Goal: Find specific page/section: Find specific page/section

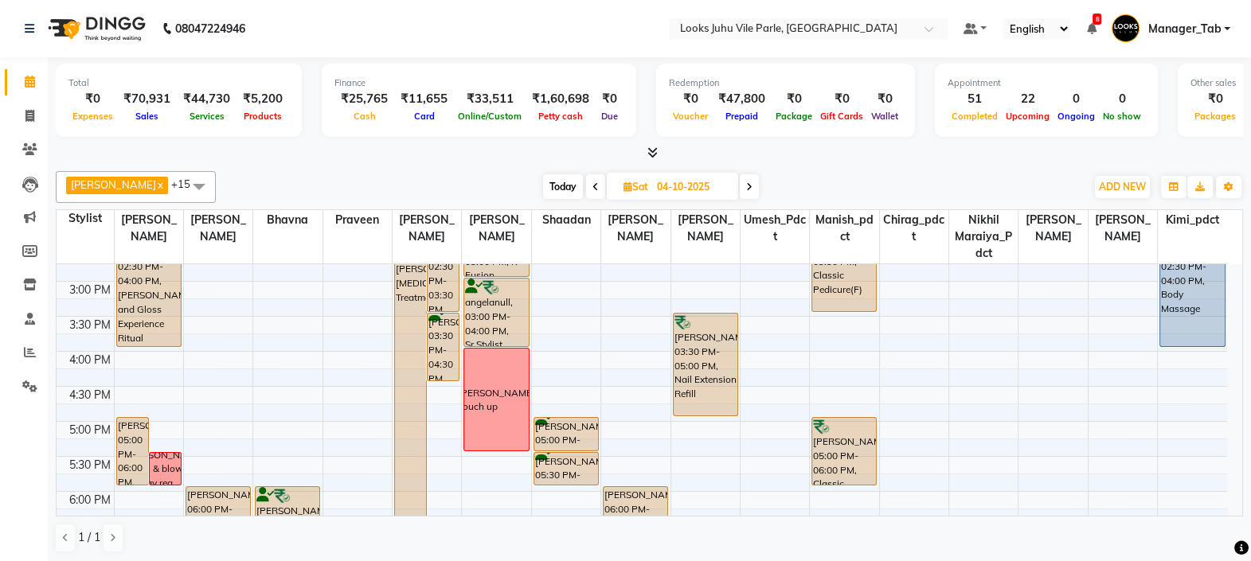
scroll to position [330, 0]
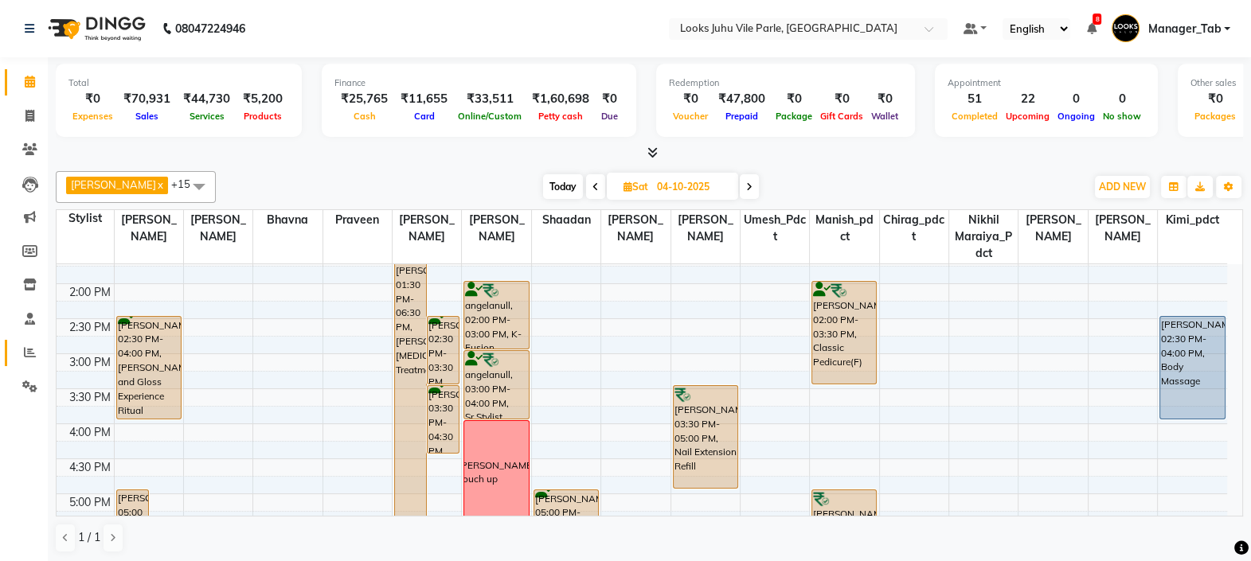
click at [18, 352] on span at bounding box center [30, 353] width 28 height 18
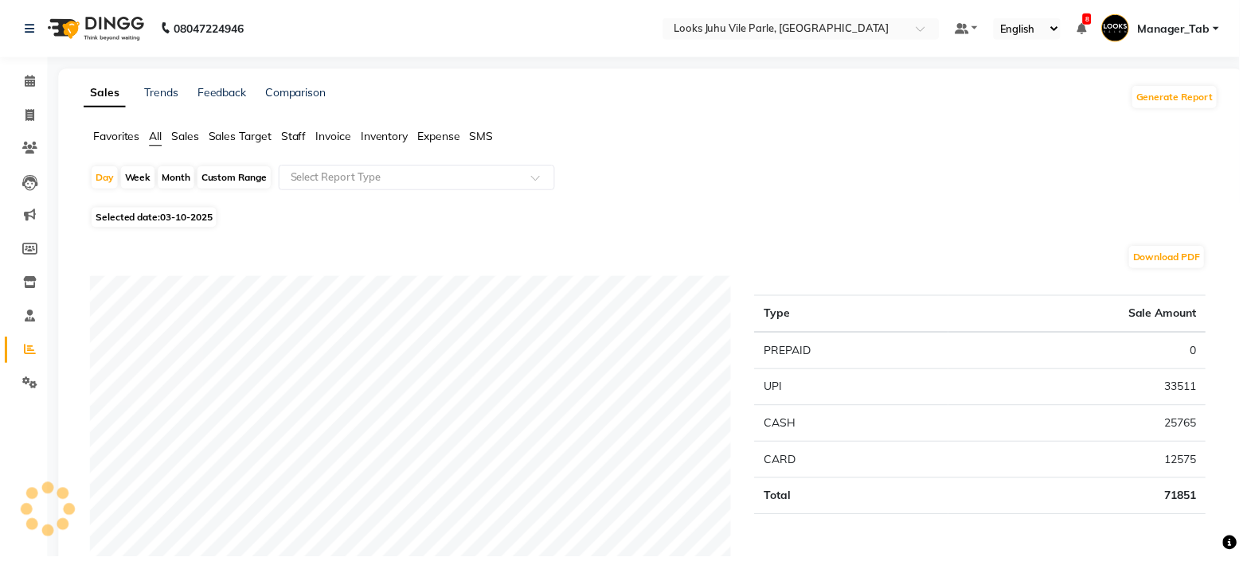
click at [308, 139] on span "Staff" at bounding box center [295, 138] width 25 height 14
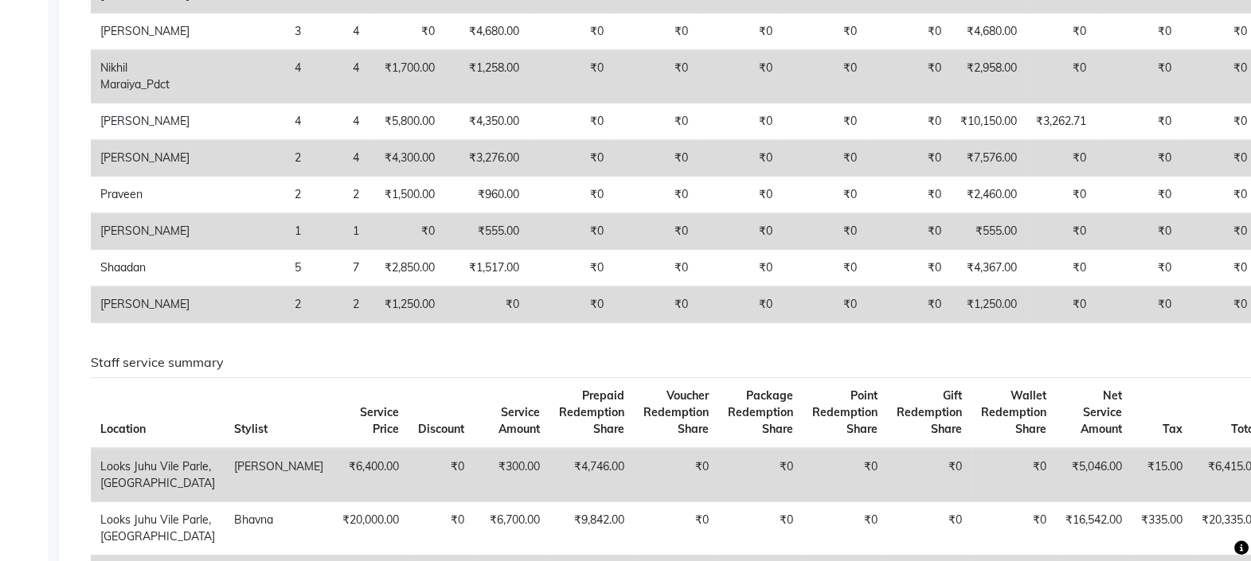
scroll to position [672, 0]
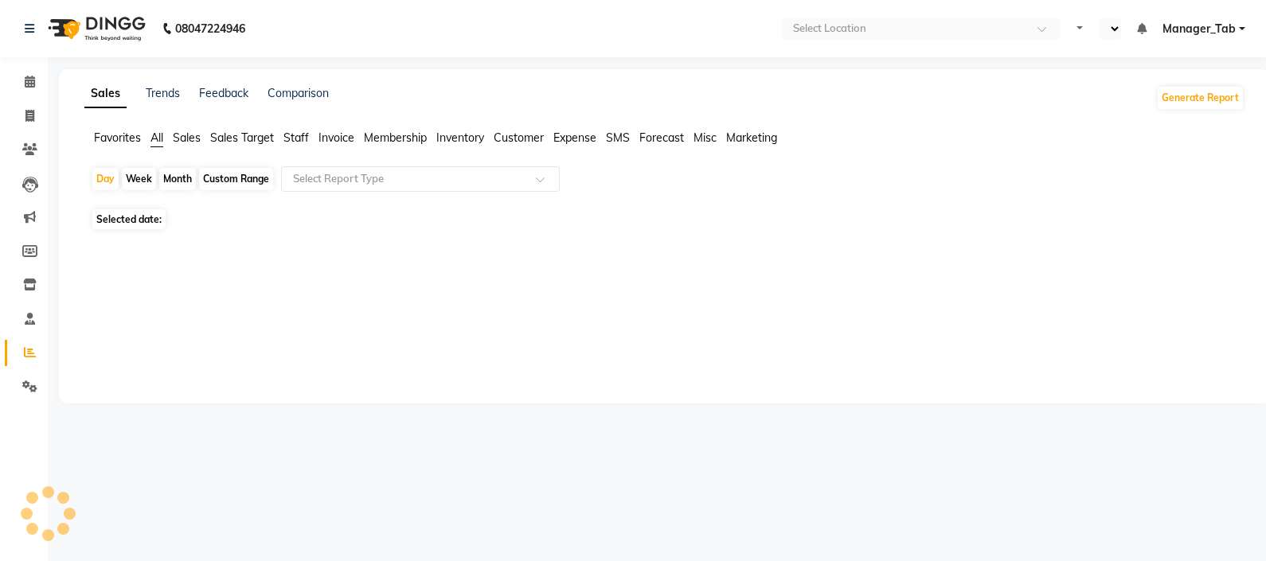
select select "en"
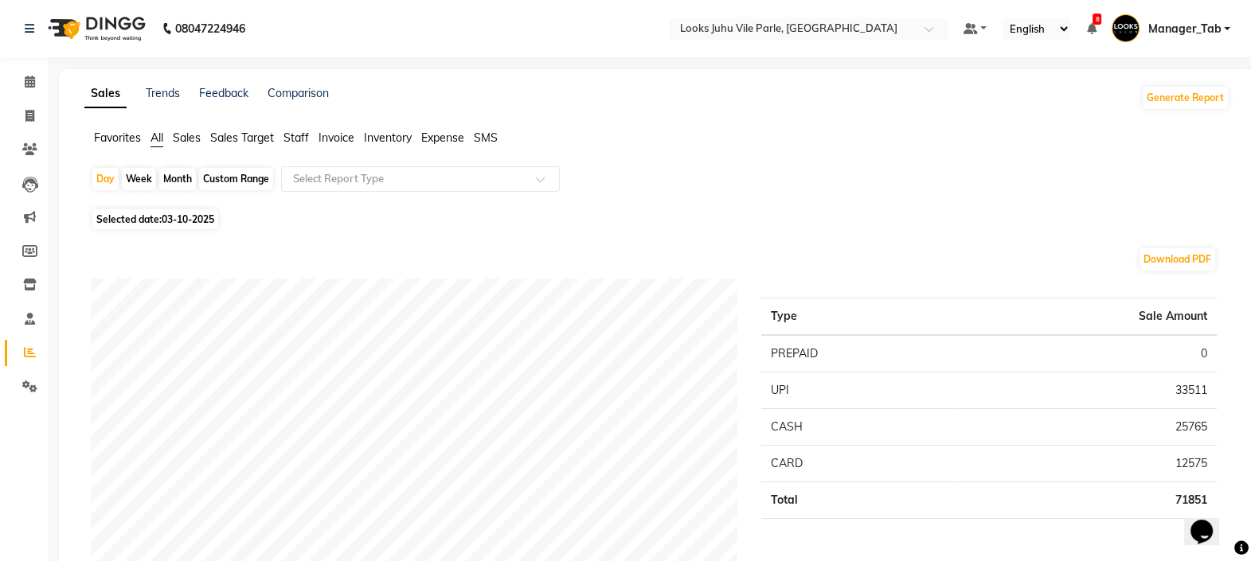
click at [294, 143] on span "Staff" at bounding box center [295, 138] width 25 height 14
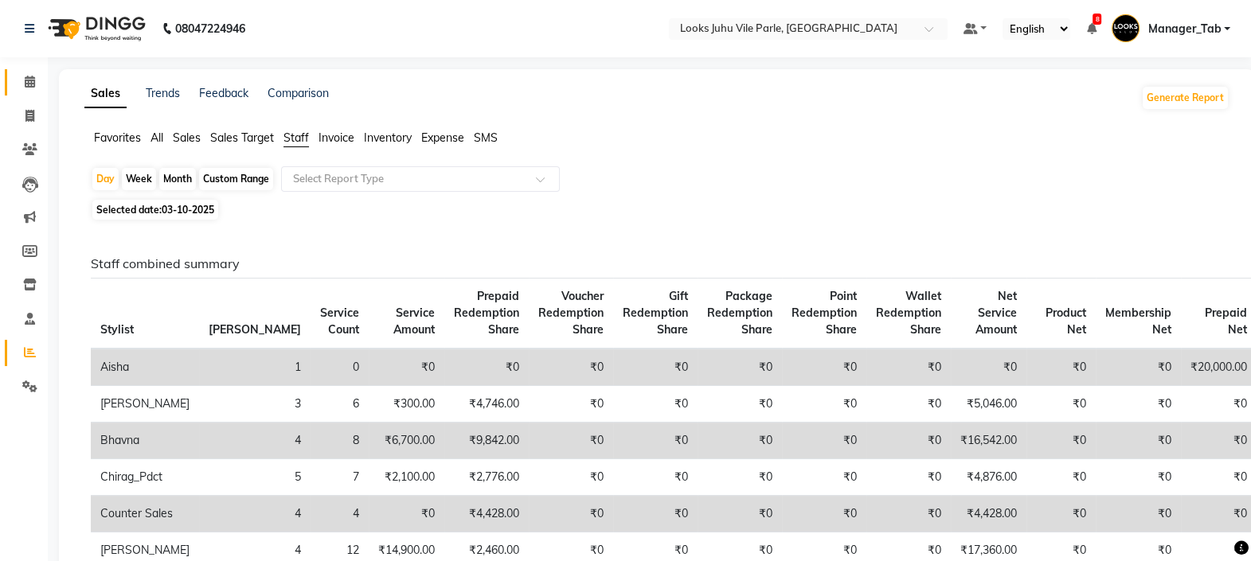
click at [37, 84] on span at bounding box center [30, 82] width 28 height 18
